Goal: Transaction & Acquisition: Purchase product/service

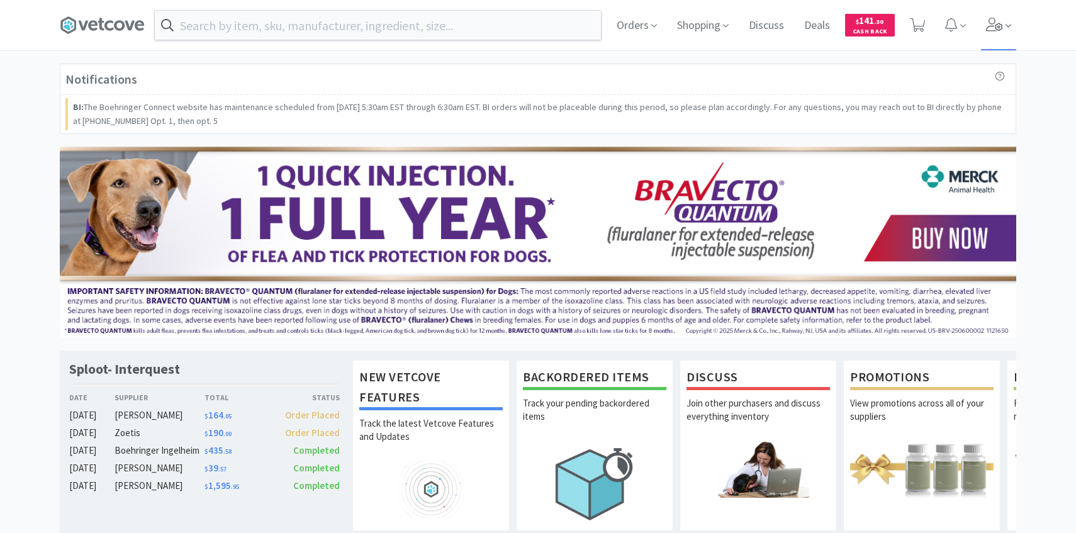
click at [987, 35] on span at bounding box center [999, 25] width 36 height 50
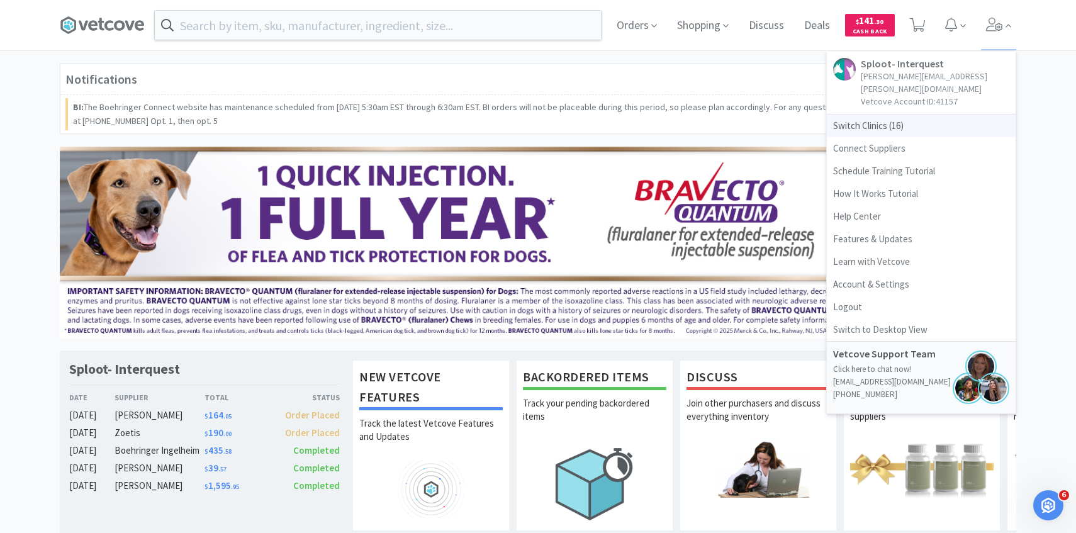
click at [853, 118] on span "Switch Clinics ( 16 )" at bounding box center [921, 126] width 189 height 23
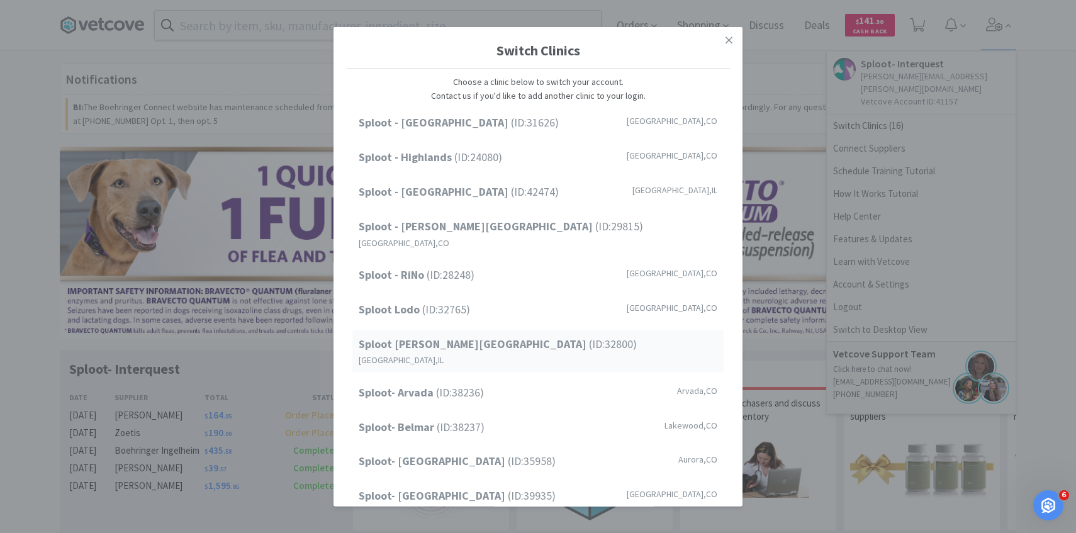
scroll to position [160, 0]
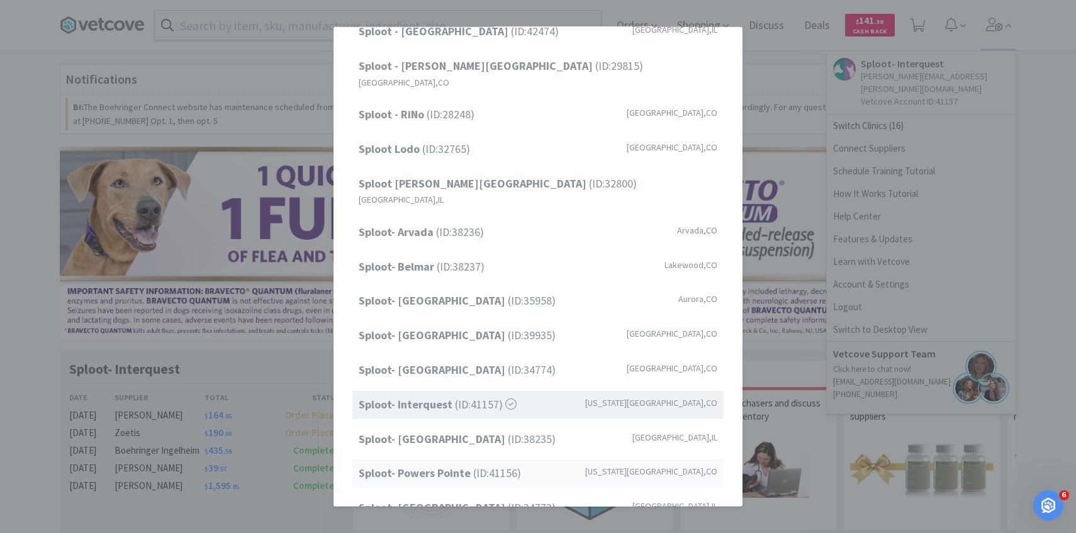
click at [529, 459] on div "Sploot- Powers Pointe (ID: 41156 ) Colorado Springs , CO" at bounding box center [537, 473] width 371 height 28
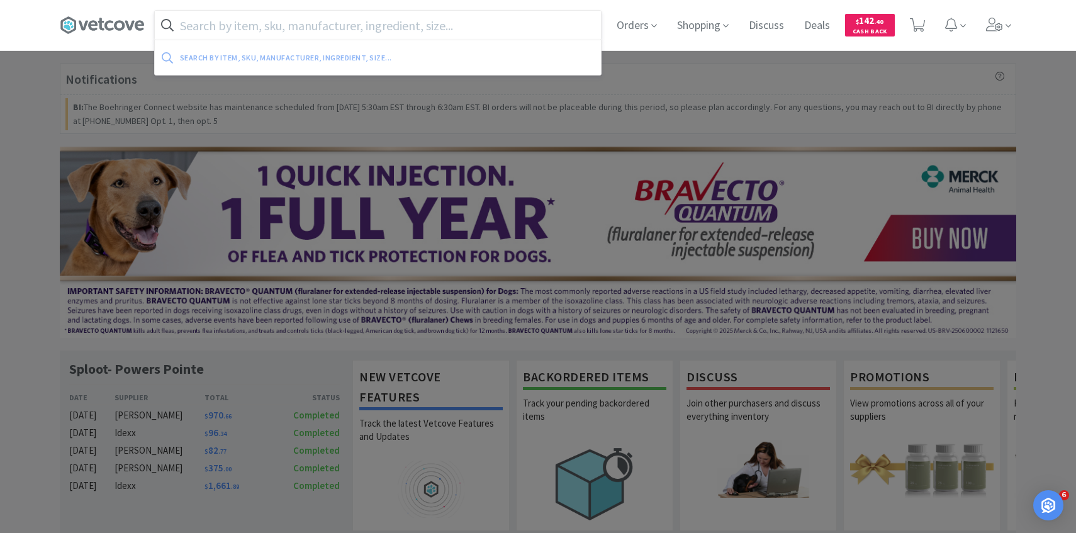
click at [336, 25] on input "text" at bounding box center [378, 25] width 446 height 29
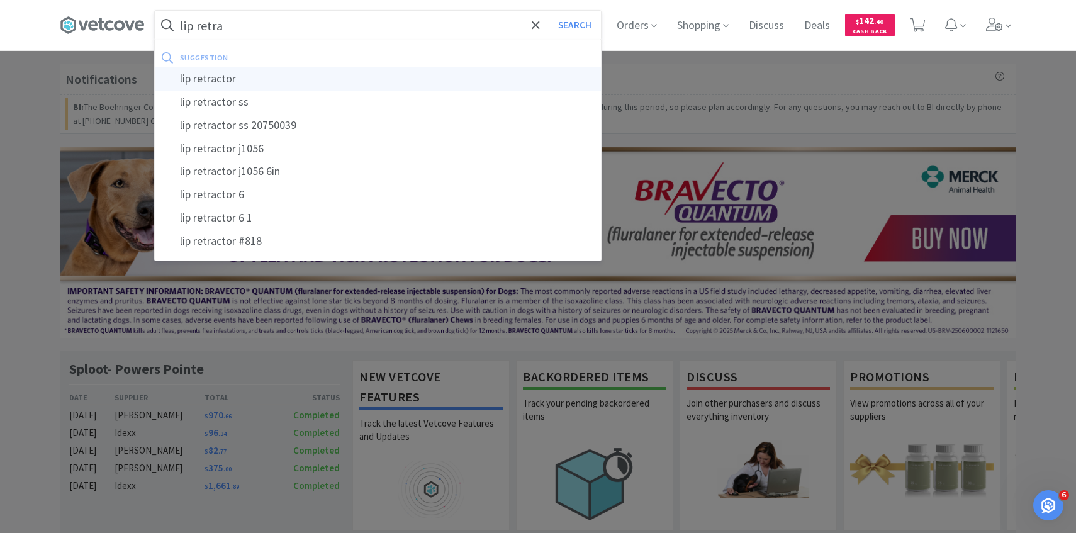
click at [330, 73] on div "lip retractor" at bounding box center [378, 78] width 446 height 23
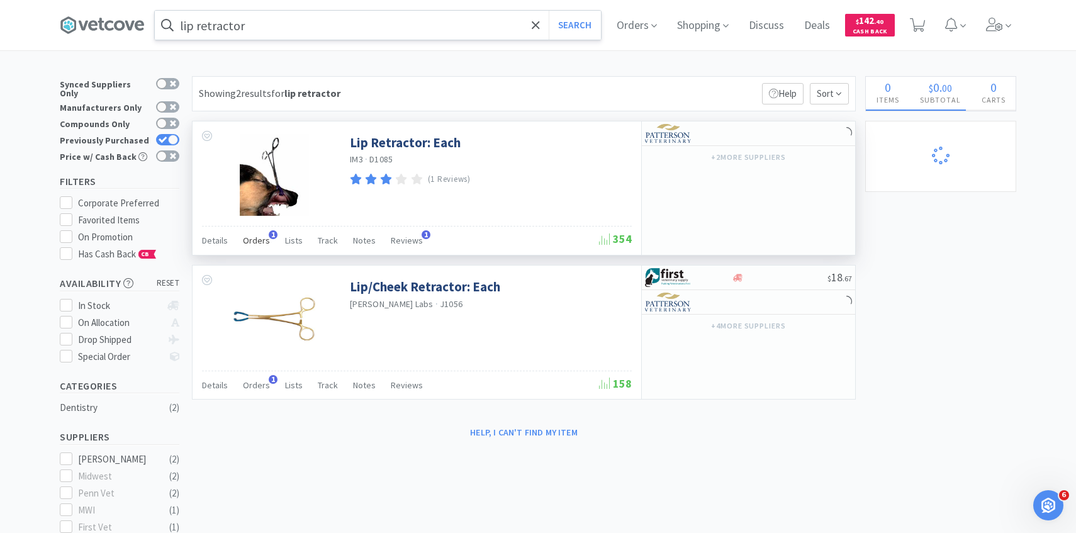
click at [262, 239] on span "Orders" at bounding box center [256, 240] width 27 height 11
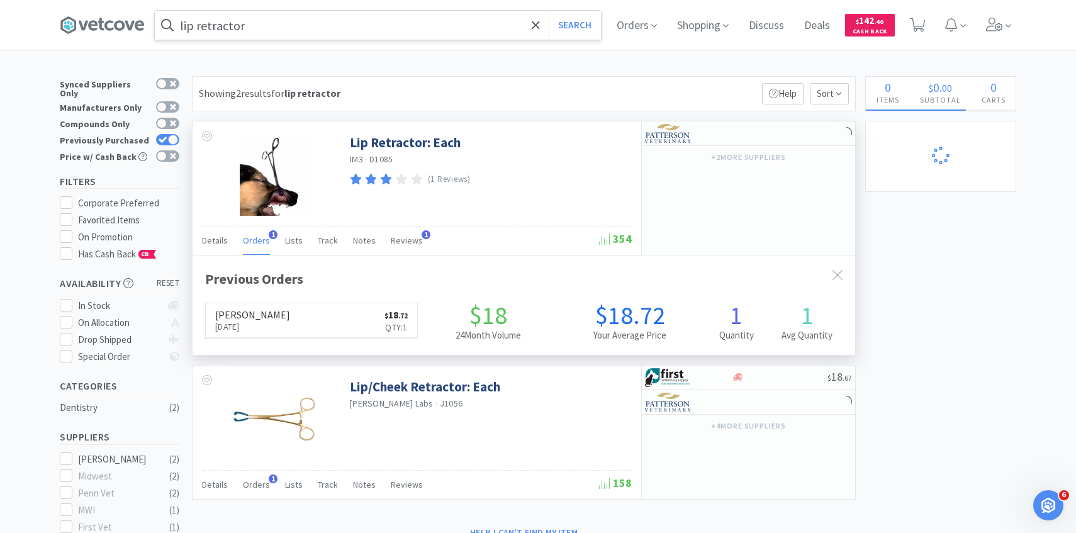
scroll to position [326, 663]
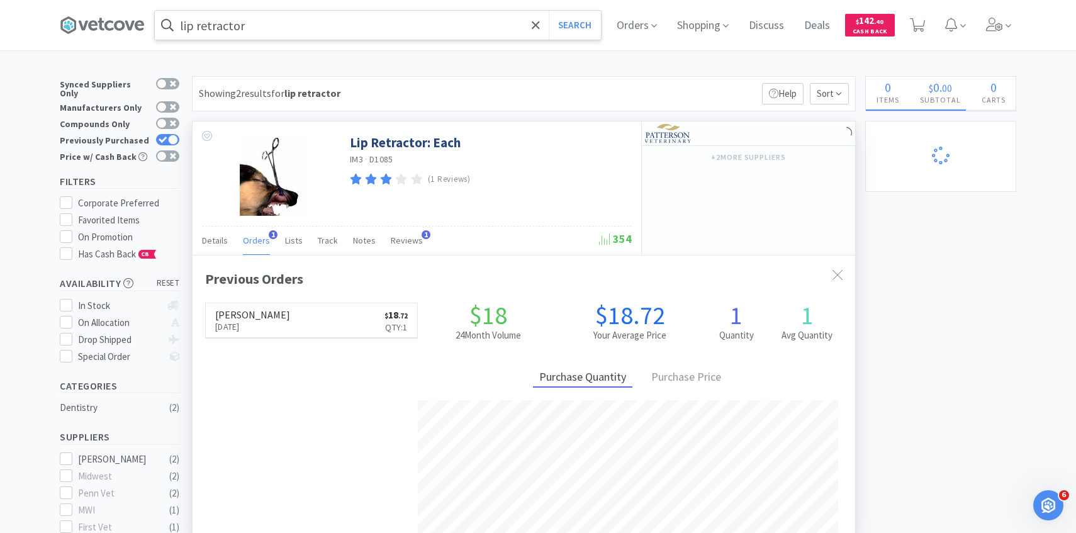
click at [262, 239] on span "Orders" at bounding box center [256, 240] width 27 height 11
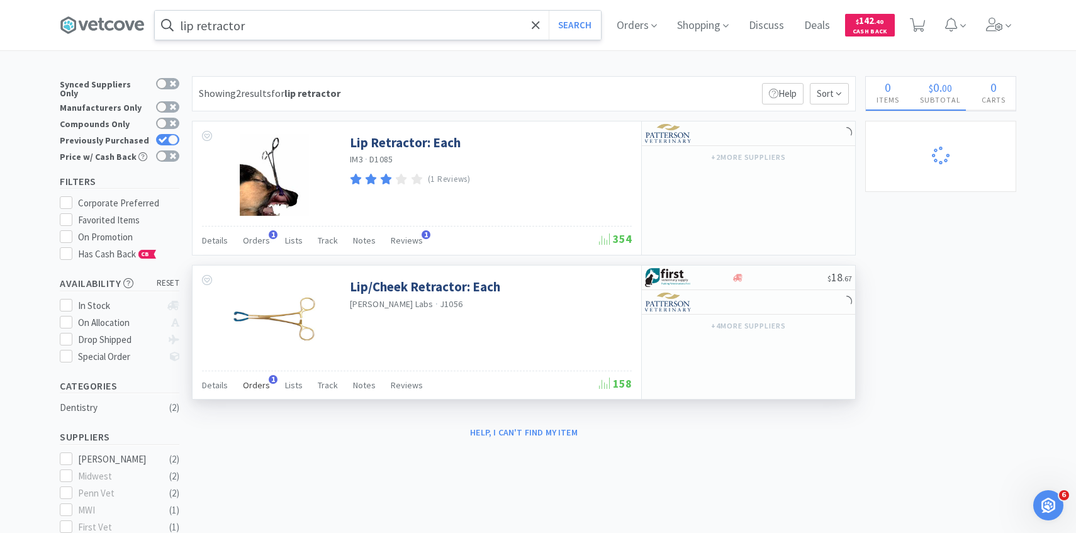
click at [260, 384] on span "Orders" at bounding box center [256, 384] width 27 height 11
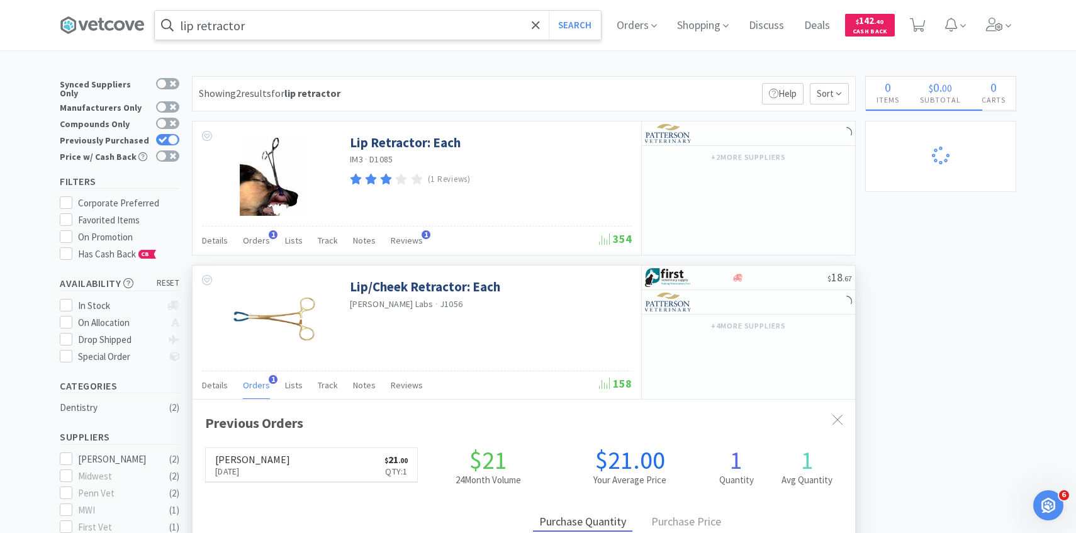
click at [261, 378] on div "Orders 1" at bounding box center [256, 387] width 27 height 24
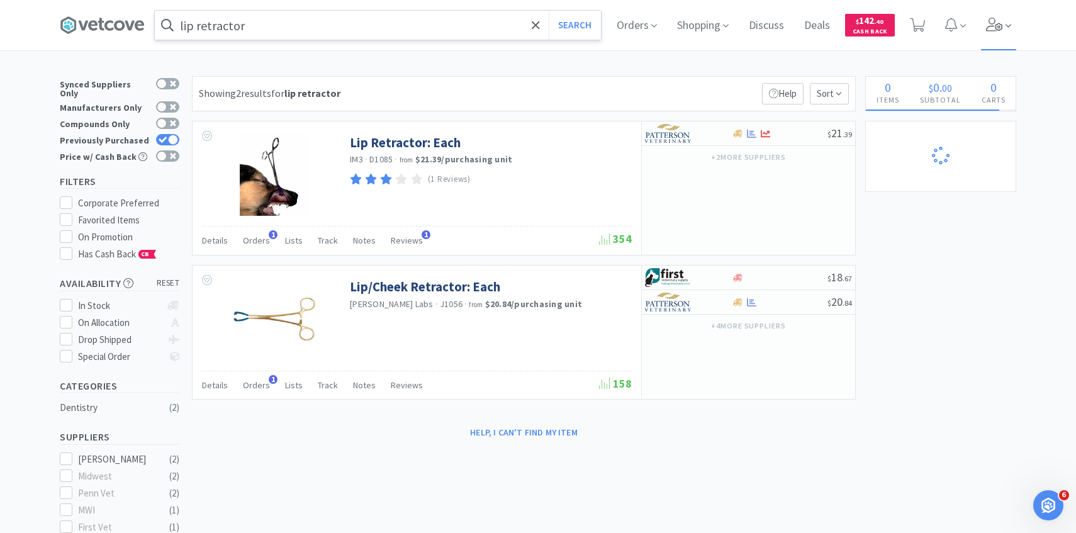
click at [982, 31] on span at bounding box center [999, 25] width 36 height 50
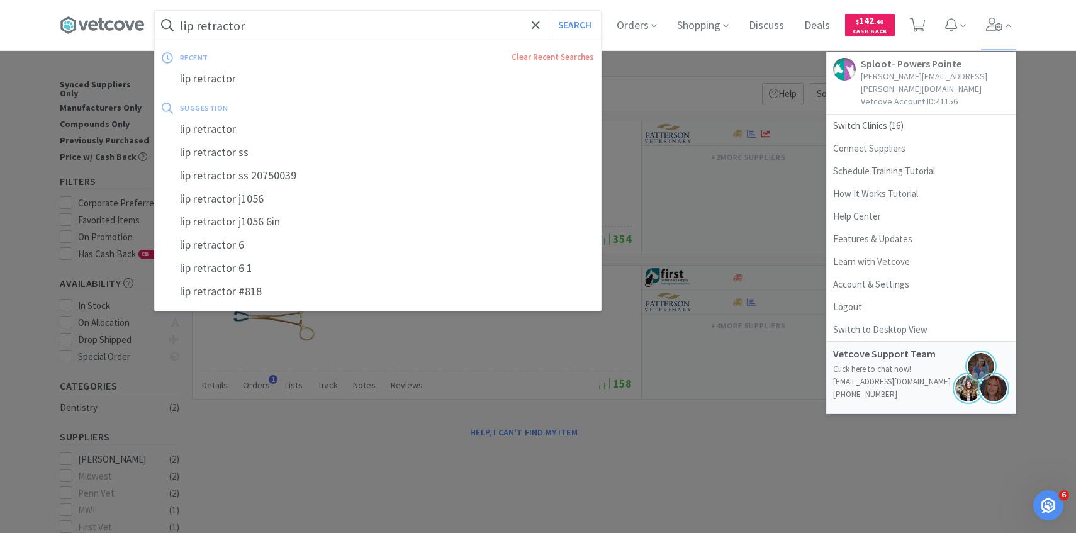
click at [413, 28] on input "lip retractor" at bounding box center [378, 25] width 446 height 29
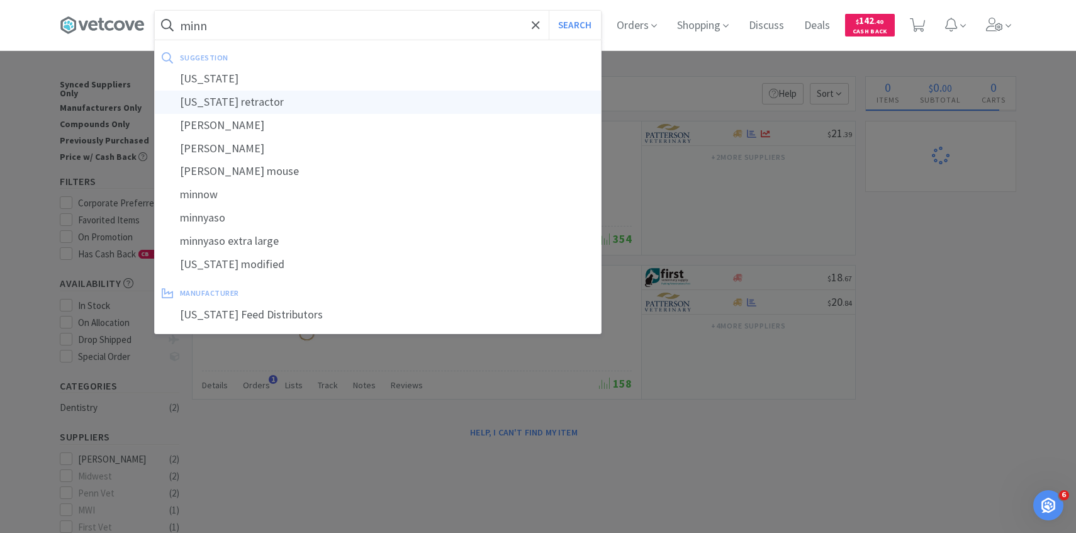
click at [391, 98] on div "minnesota retractor" at bounding box center [378, 102] width 446 height 23
type input "minnesota retractor"
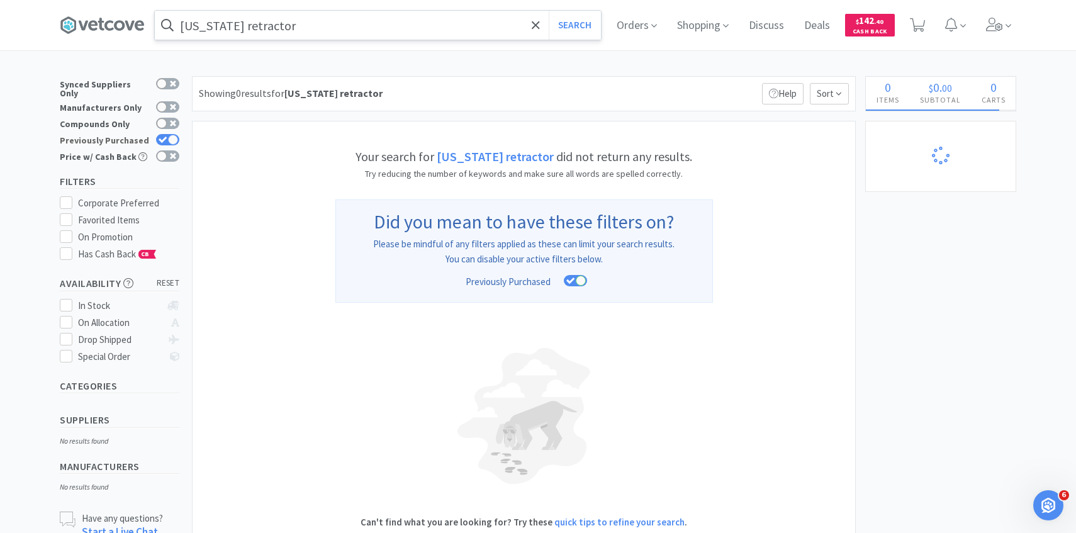
click at [173, 136] on div at bounding box center [173, 140] width 10 height 10
checkbox input "false"
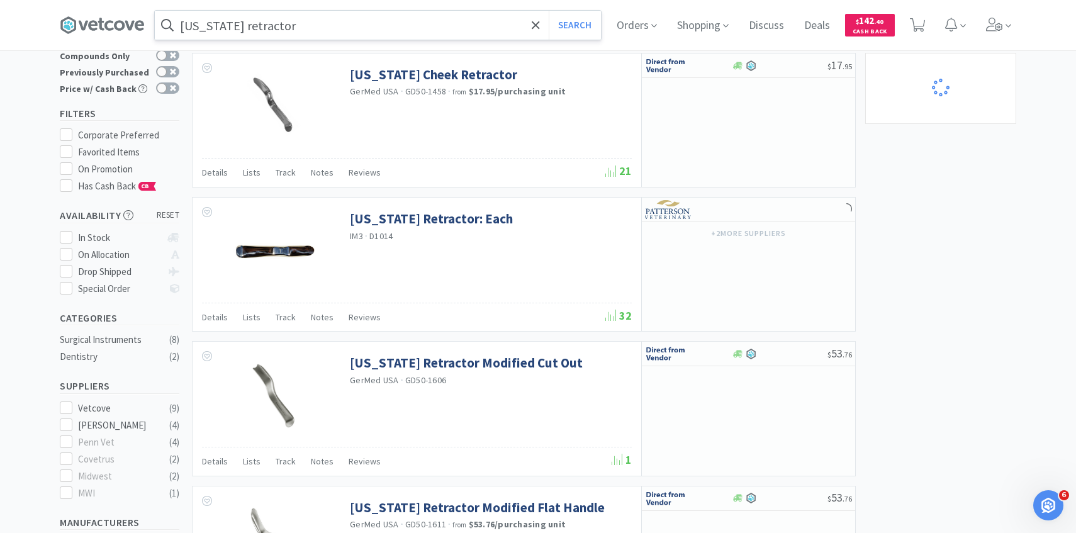
scroll to position [159, 0]
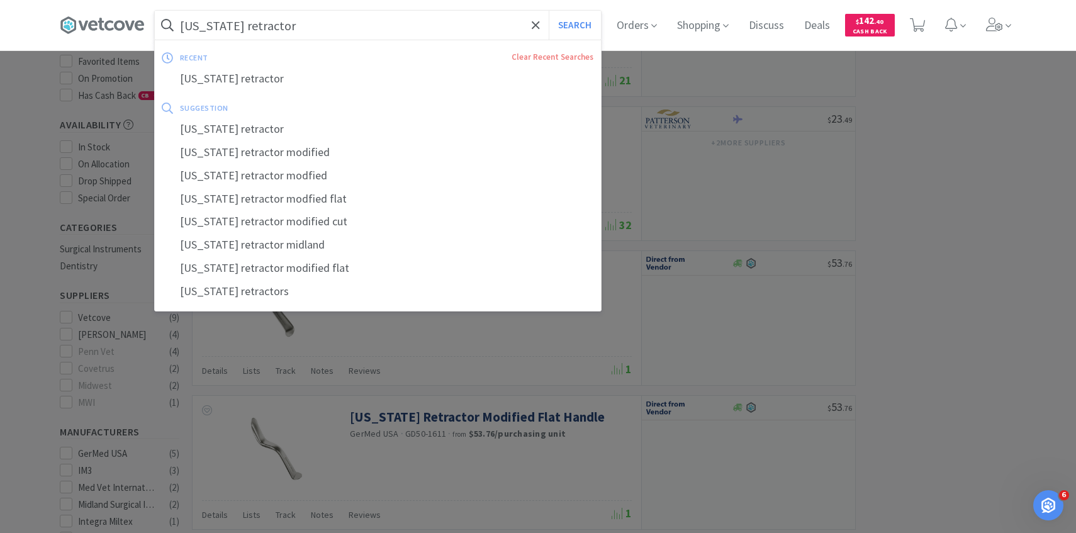
click at [235, 18] on input "minnesota retractor" at bounding box center [378, 25] width 446 height 29
click at [235, 29] on input "minnesota retractor" at bounding box center [378, 25] width 446 height 29
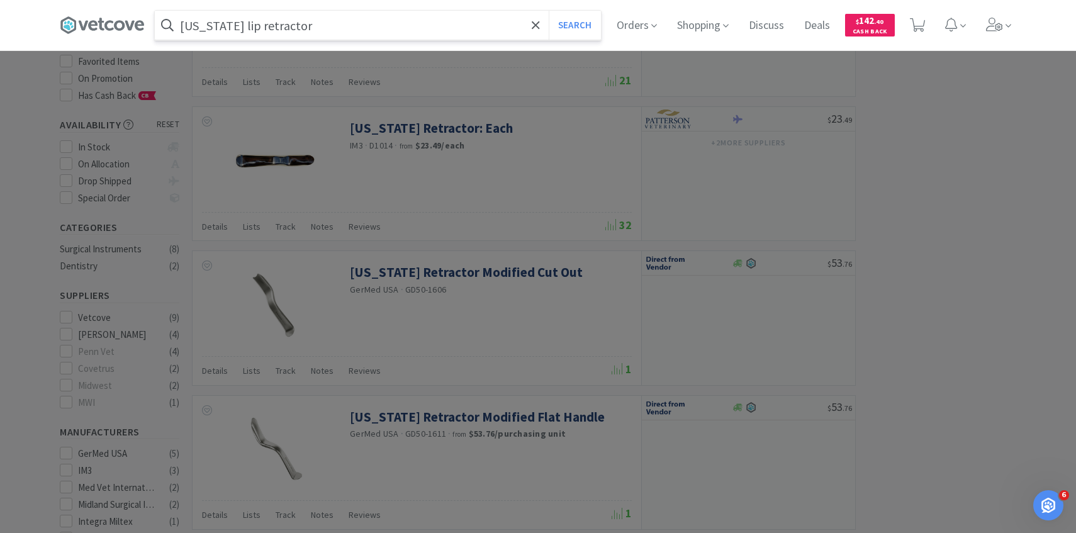
type input "minnesota lip retractor"
click at [549, 11] on button "Search" at bounding box center [575, 25] width 52 height 29
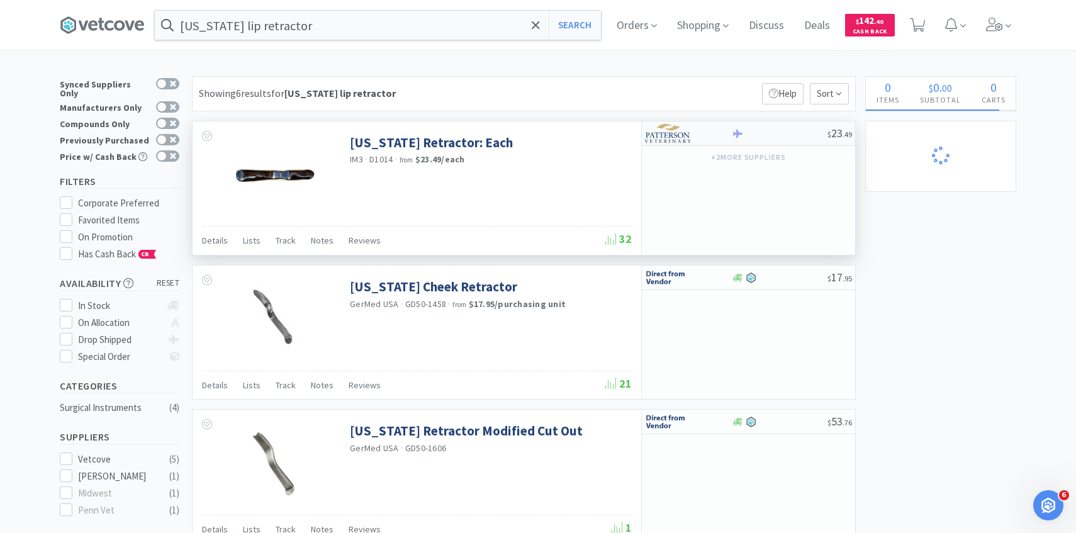
click at [690, 129] on img at bounding box center [668, 133] width 47 height 19
select select "1"
click at [353, 18] on input "minnesota lip retractor" at bounding box center [378, 25] width 446 height 29
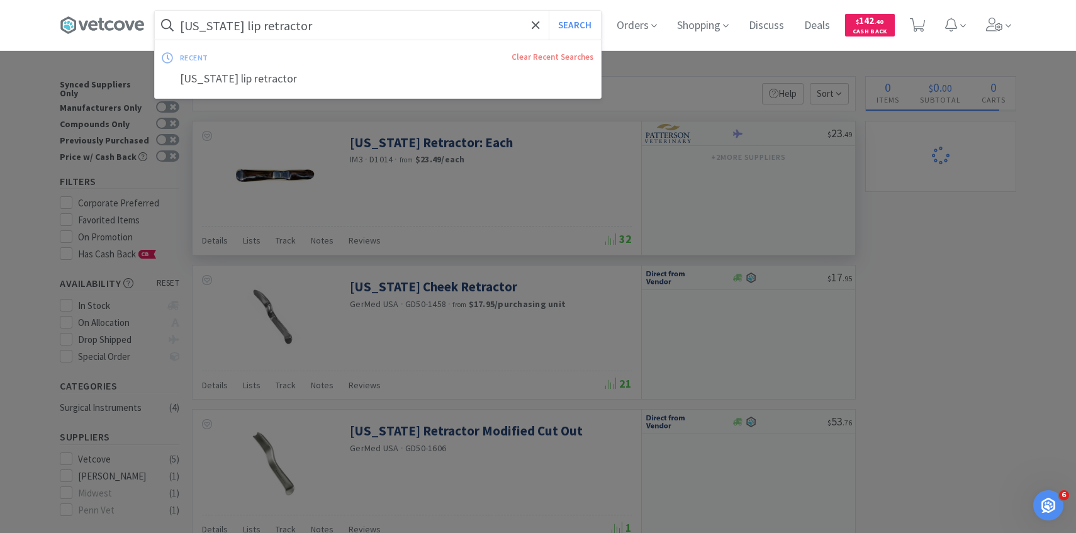
paste input "D1014"
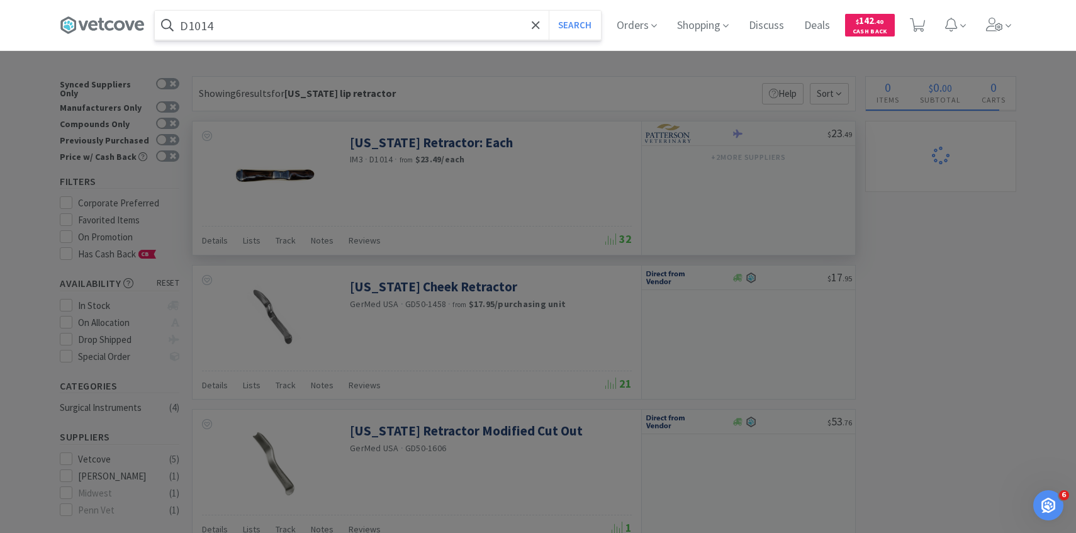
type input "D1014"
click at [549, 11] on button "Search" at bounding box center [575, 25] width 52 height 29
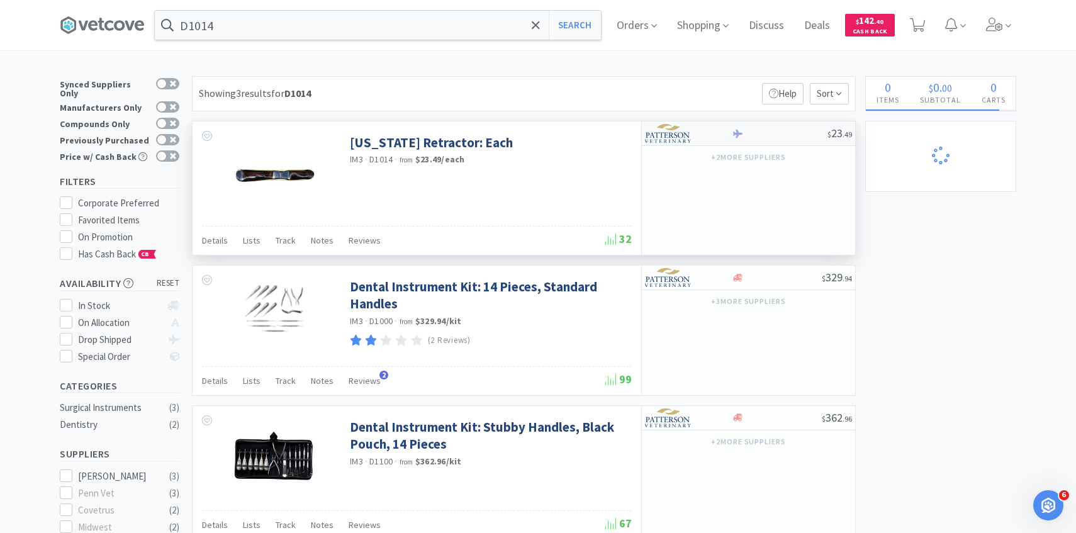
click at [661, 131] on img at bounding box center [668, 133] width 47 height 19
select select "1"
click at [670, 128] on img at bounding box center [668, 133] width 47 height 19
select select "1"
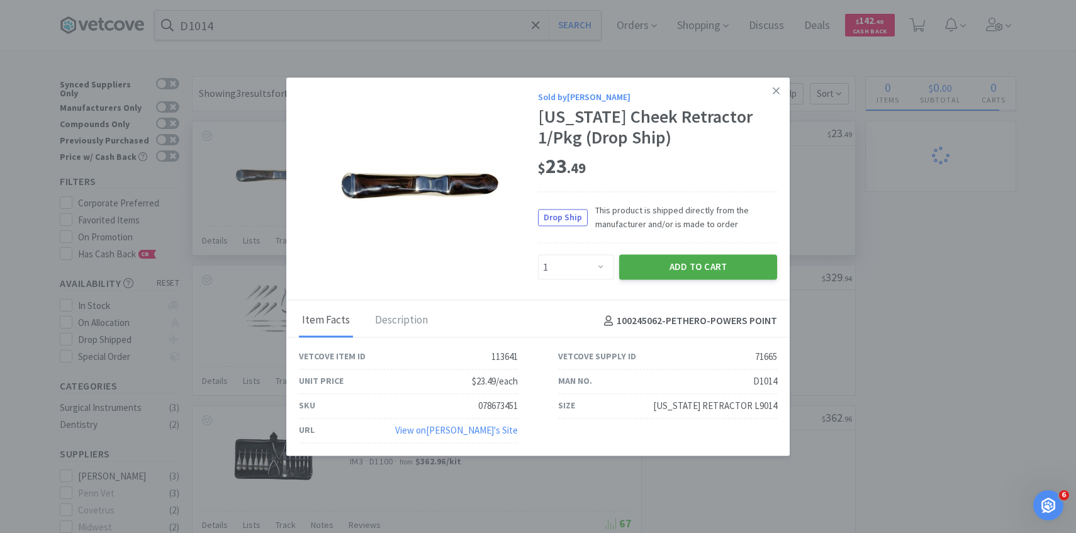
click at [686, 273] on button "Add to Cart" at bounding box center [698, 267] width 158 height 25
select select "1"
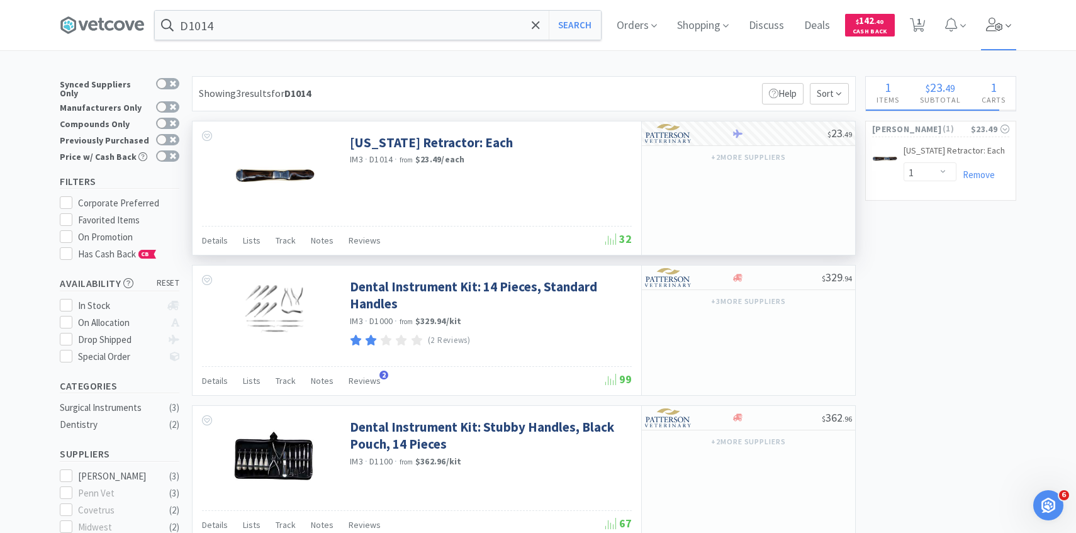
click at [982, 28] on span at bounding box center [999, 25] width 36 height 50
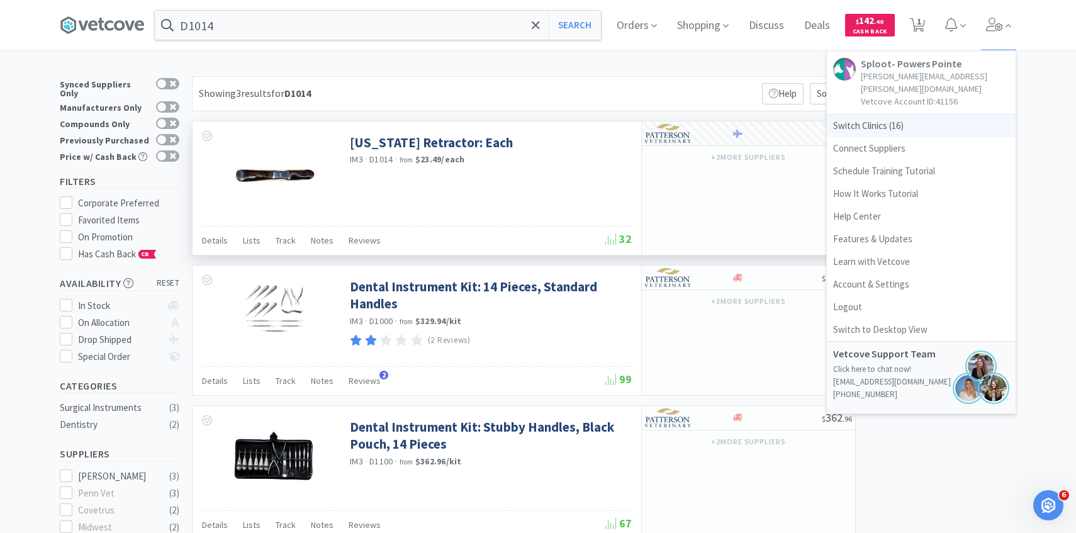
click at [929, 115] on span "Switch Clinics ( 16 )" at bounding box center [921, 126] width 189 height 23
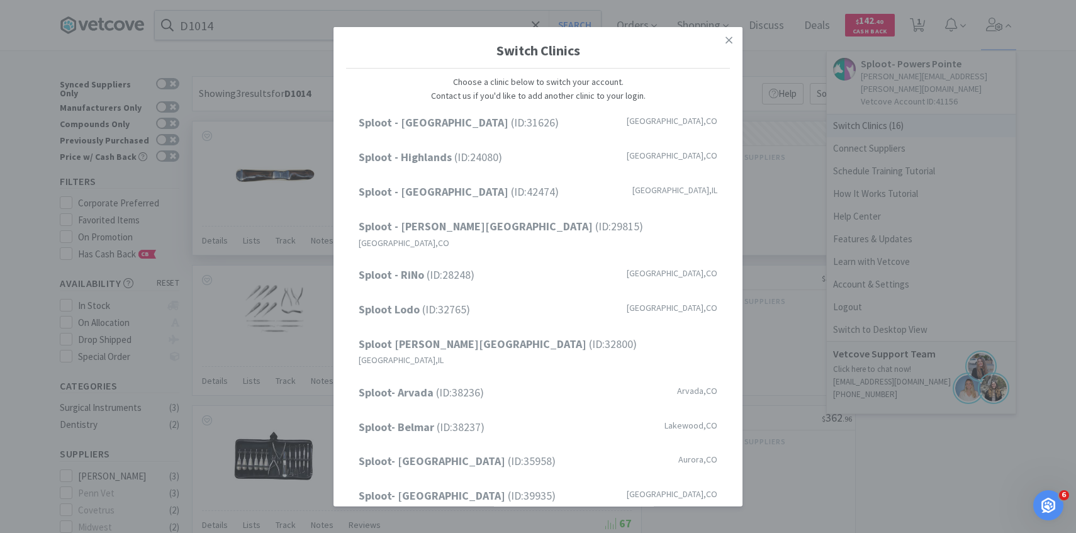
scroll to position [160, 0]
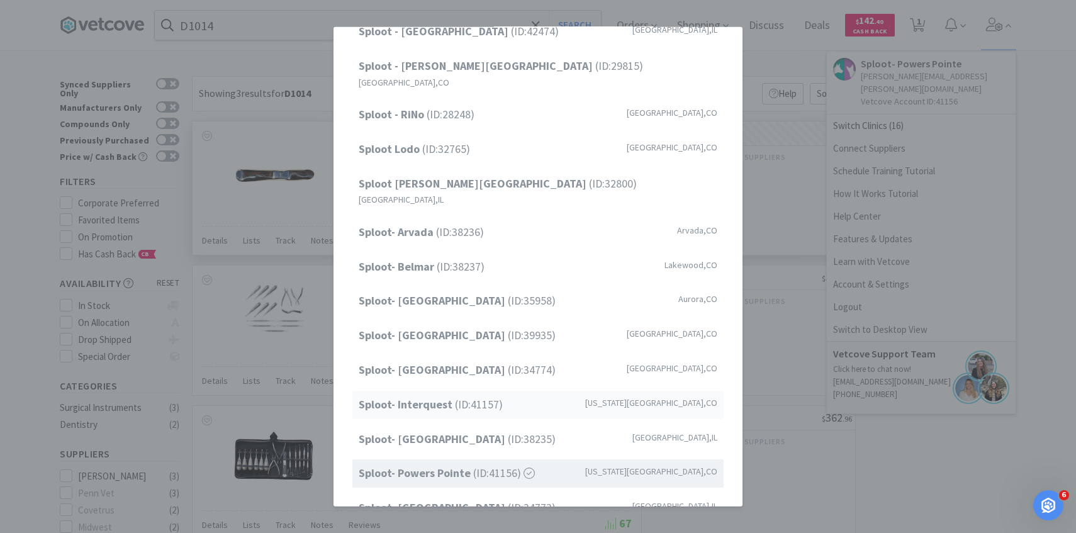
click at [495, 396] on span "Sploot- Interquest (ID: 41157 )" at bounding box center [431, 405] width 144 height 18
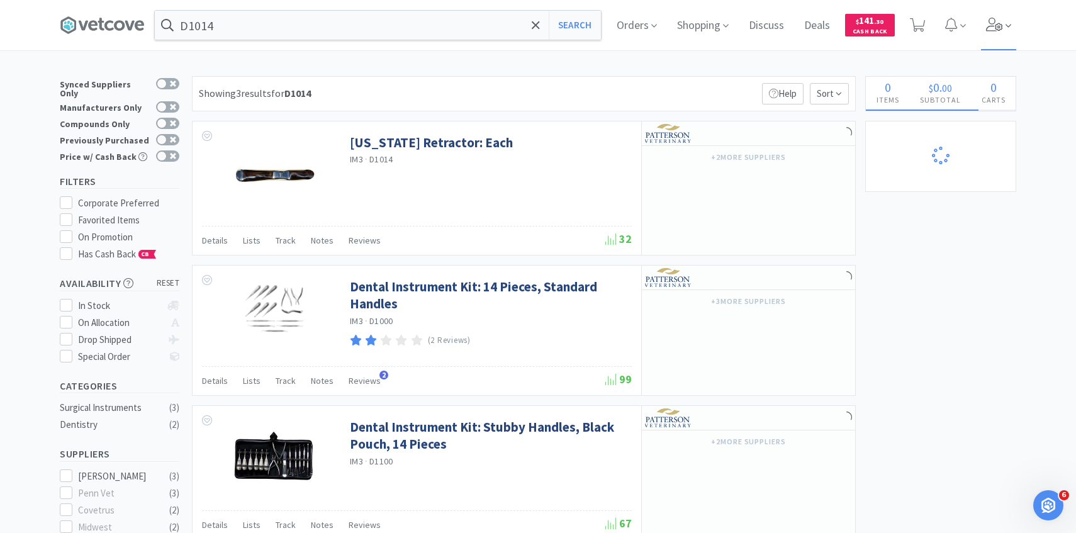
click at [1008, 34] on span at bounding box center [999, 25] width 36 height 50
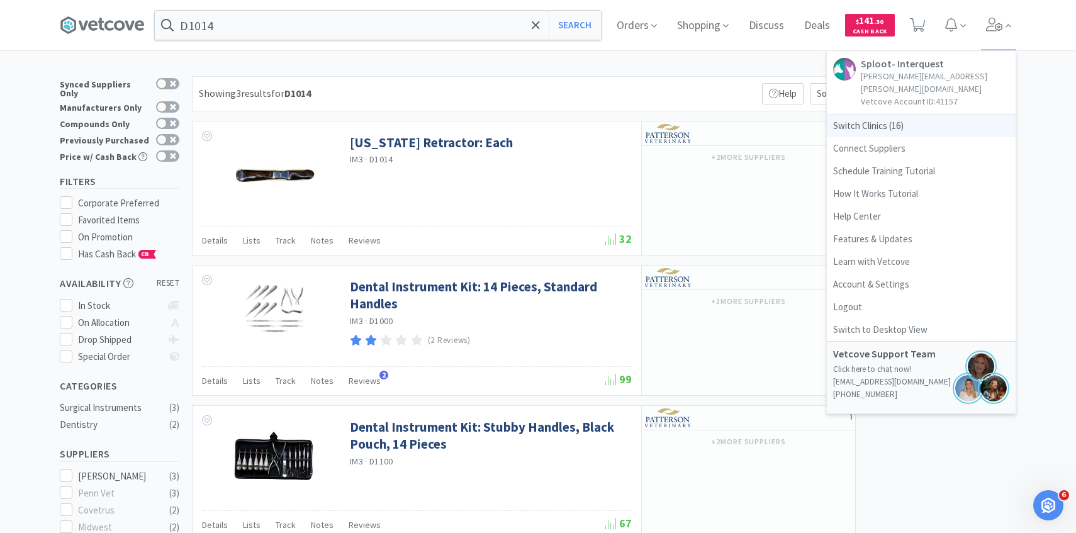
click at [941, 115] on span "Switch Clinics ( 16 )" at bounding box center [921, 126] width 189 height 23
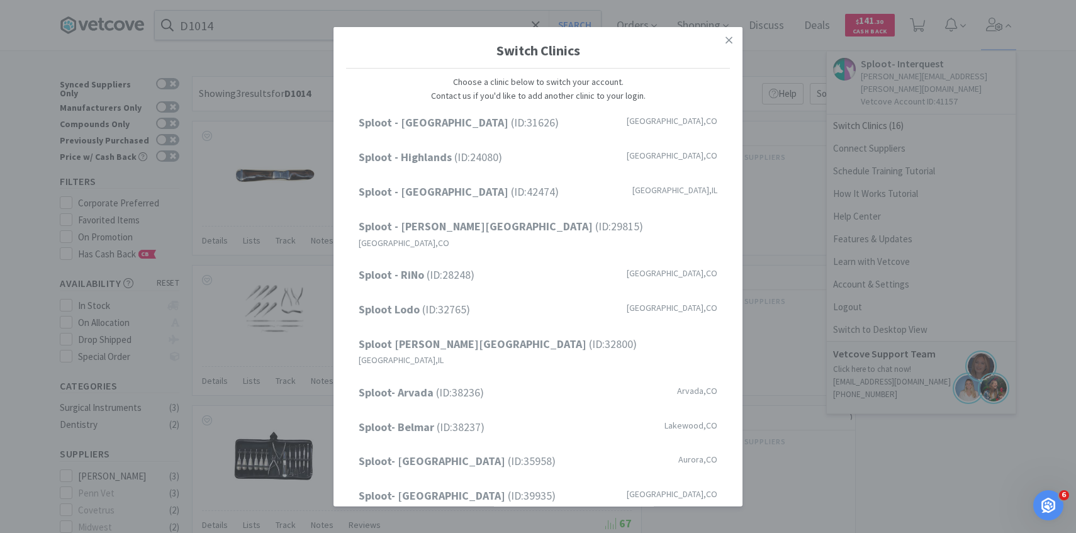
scroll to position [160, 0]
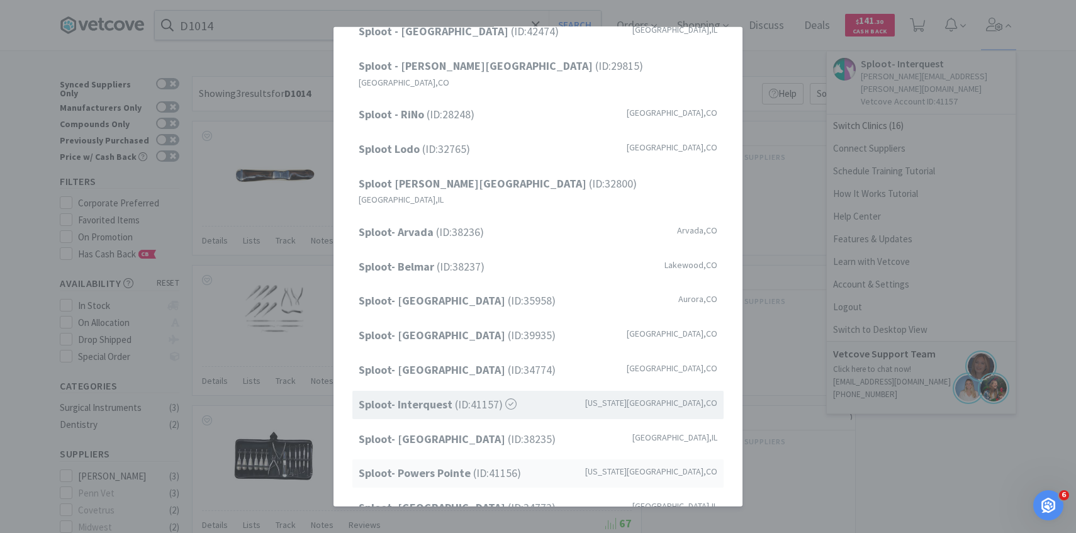
click at [507, 464] on span "Sploot- Powers Pointe (ID: 41156 )" at bounding box center [440, 473] width 162 height 18
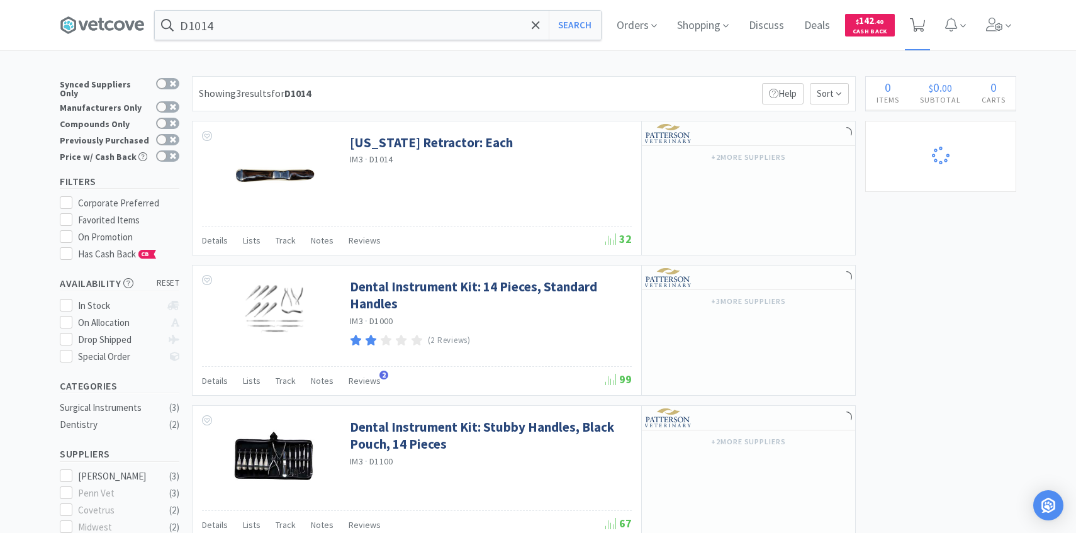
click at [924, 36] on span at bounding box center [918, 25] width 26 height 50
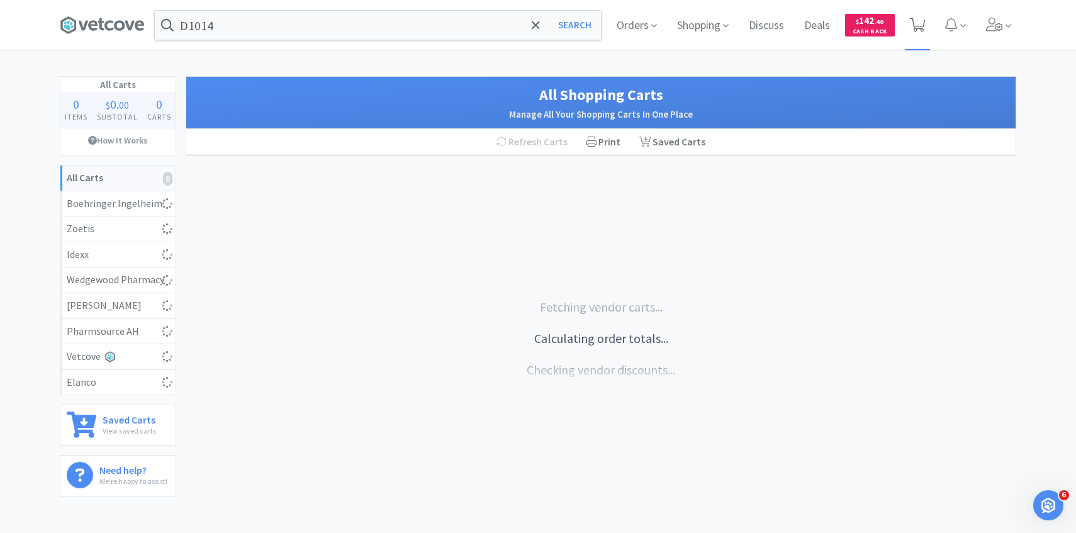
select select "1"
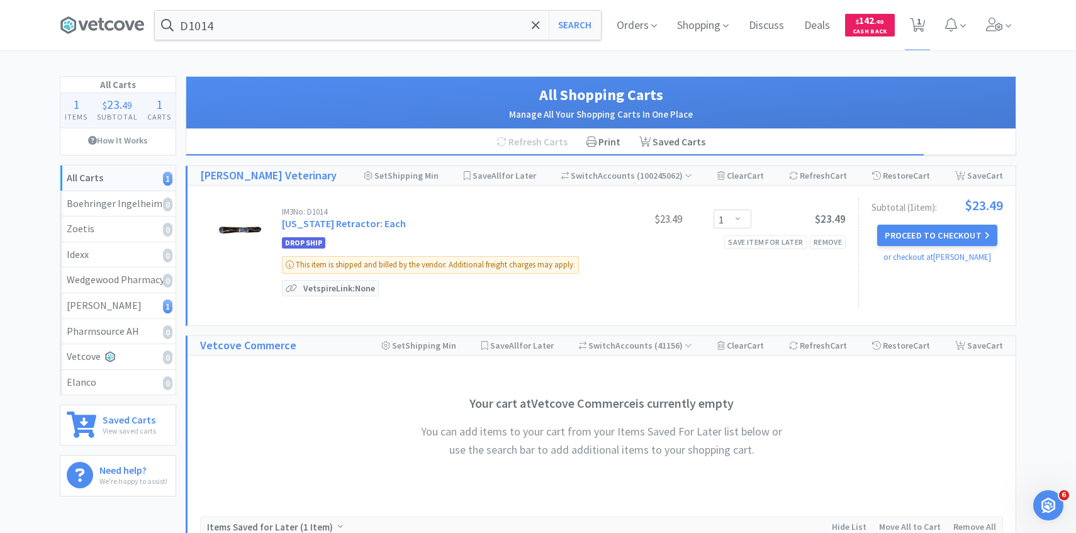
click at [943, 223] on div "Subtotal ( 1 item ): $23.49 Proceed to Checkout or checkout at Patterson" at bounding box center [930, 252] width 145 height 108
click at [940, 228] on button "Proceed to Checkout" at bounding box center [937, 235] width 120 height 21
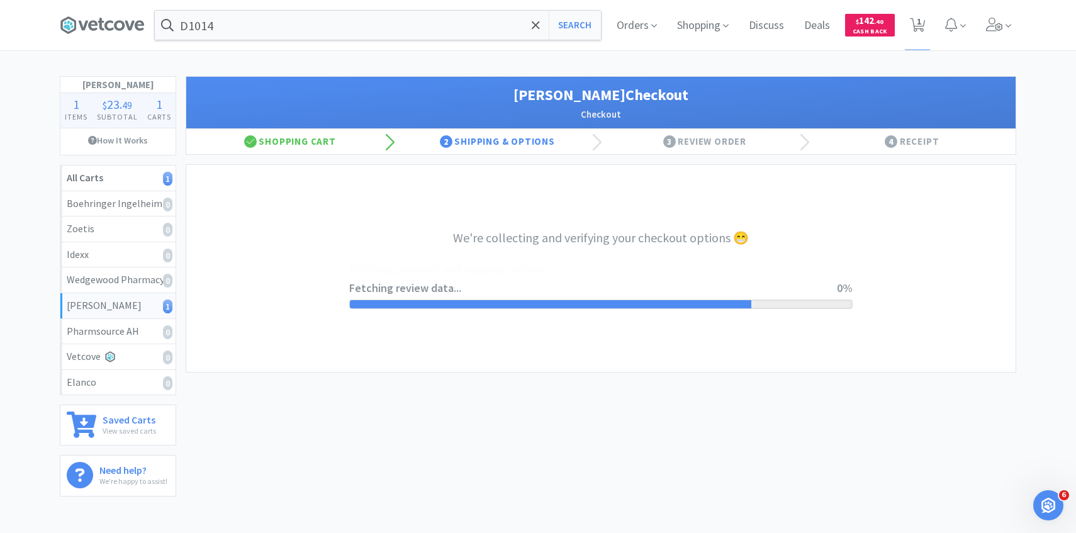
select select "1"
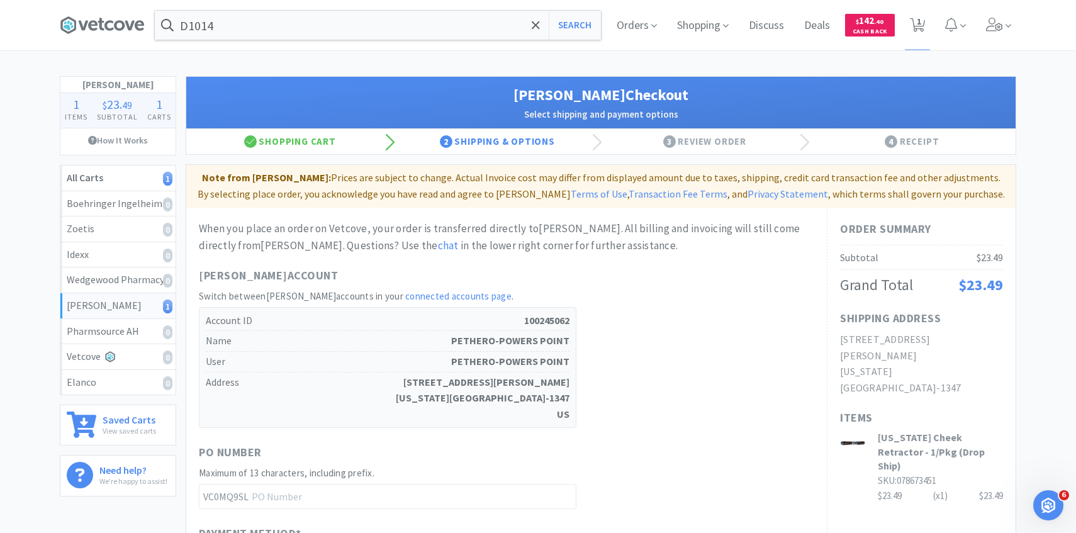
scroll to position [426, 0]
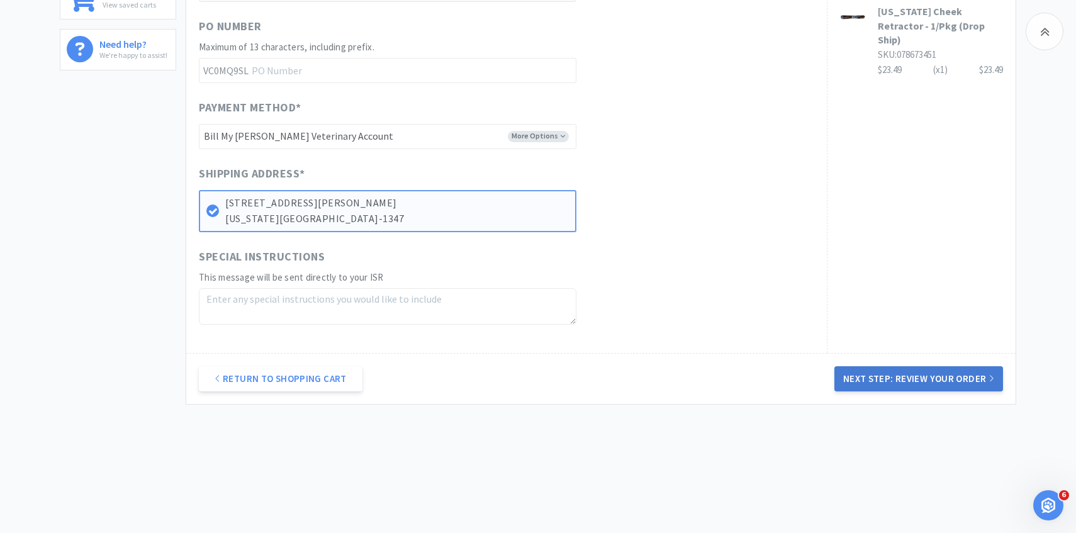
click at [945, 378] on button "Next Step: Review Your Order" at bounding box center [918, 378] width 169 height 25
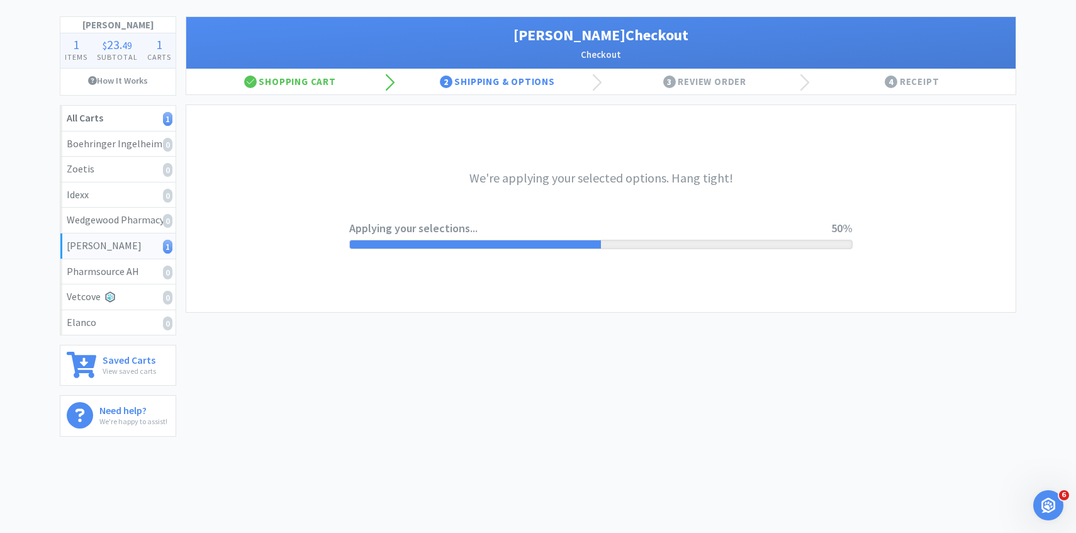
scroll to position [0, 0]
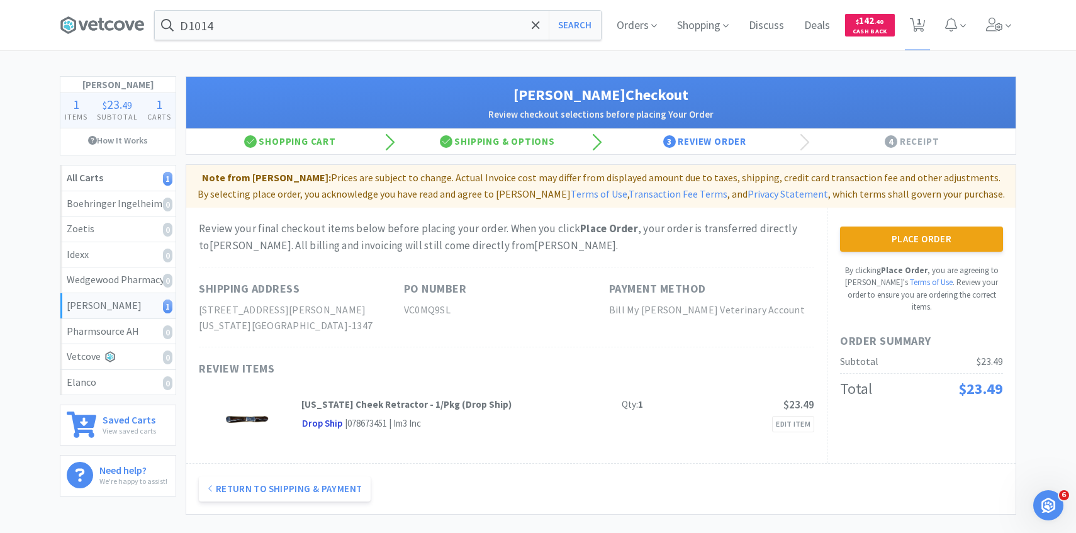
click at [865, 243] on button "Place Order" at bounding box center [921, 239] width 163 height 25
